Goal: Task Accomplishment & Management: Complete application form

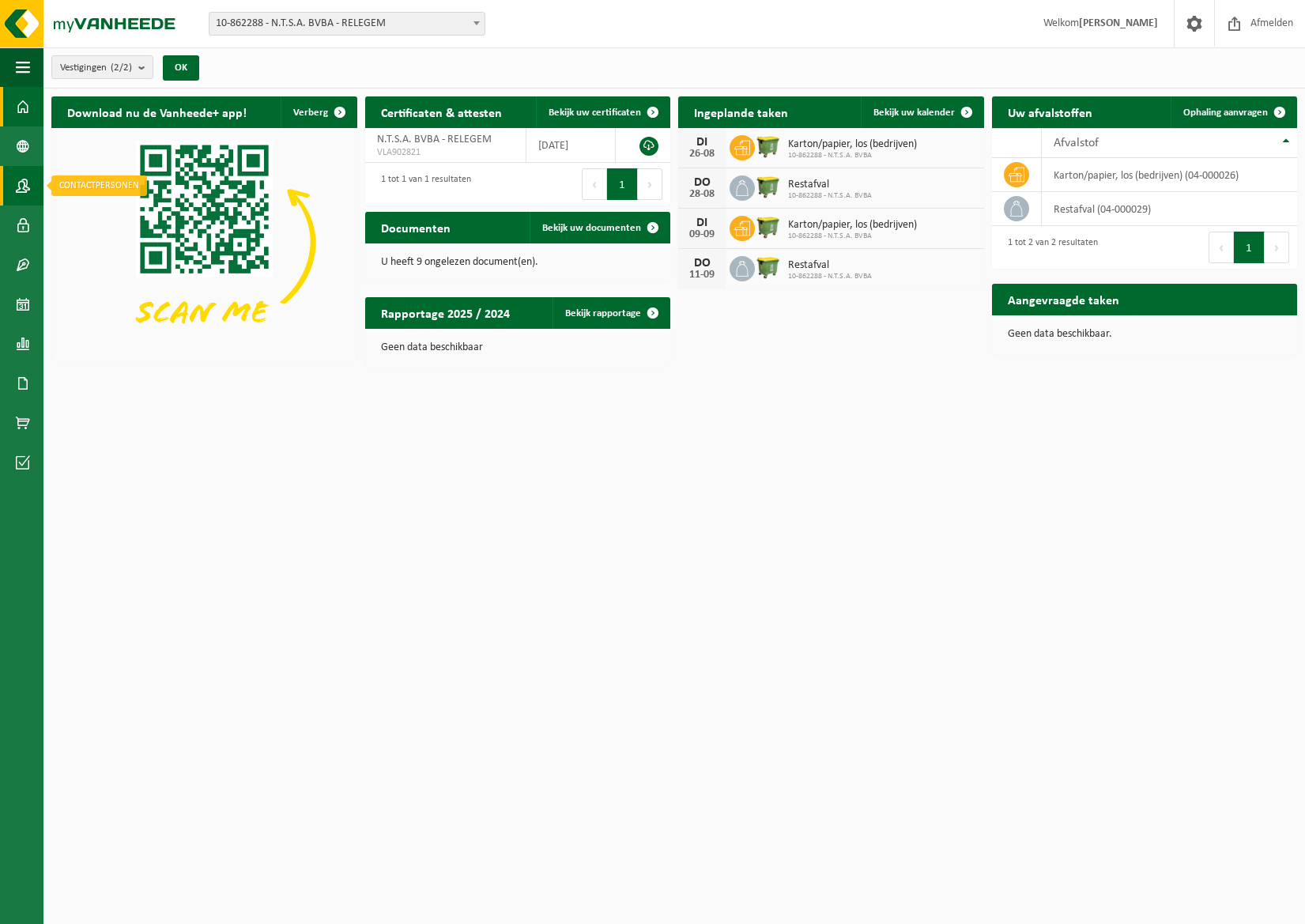
click at [21, 184] on span at bounding box center [23, 185] width 14 height 40
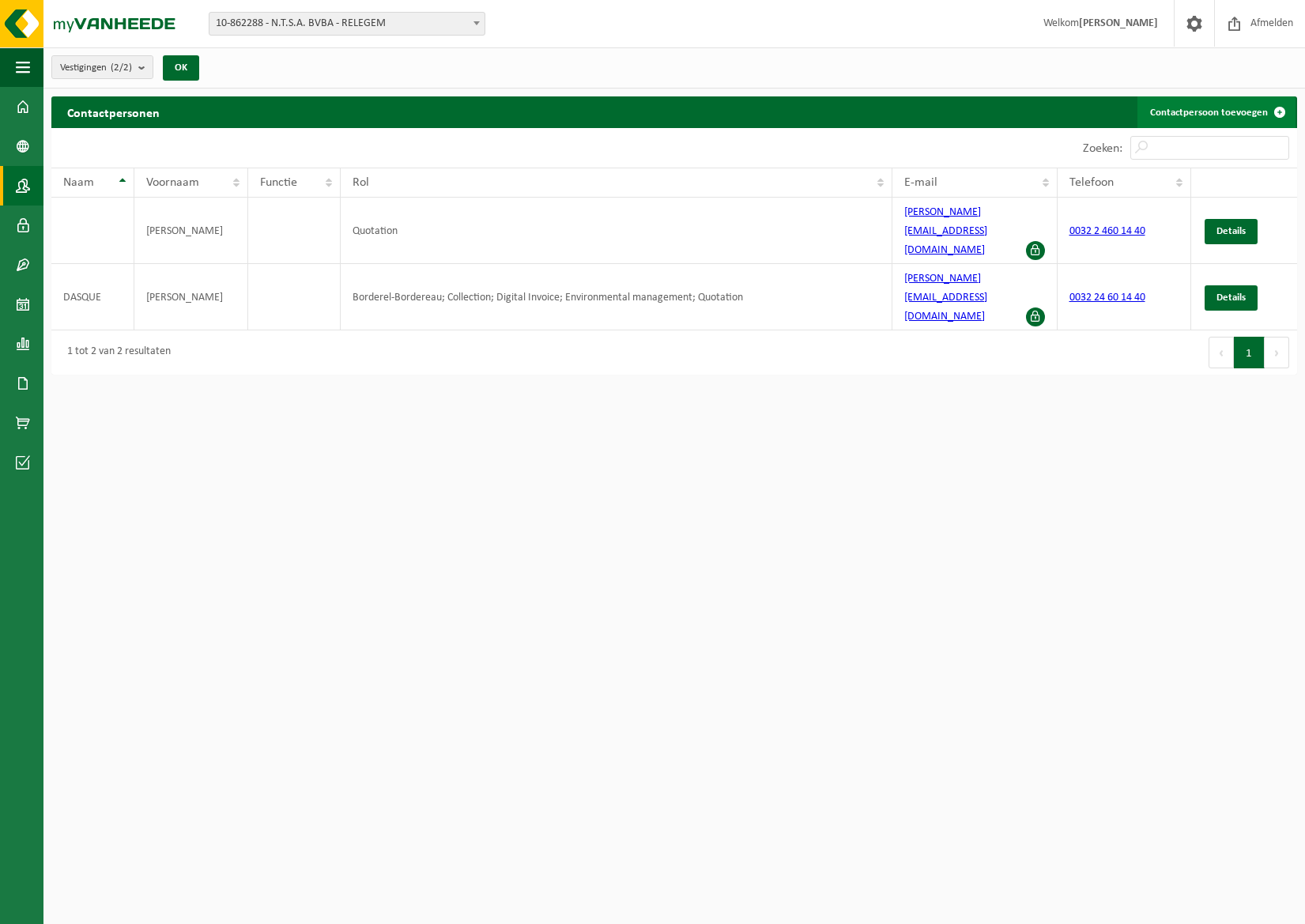
click at [1201, 111] on link "Contactpersoon toevoegen" at bounding box center [1215, 112] width 158 height 31
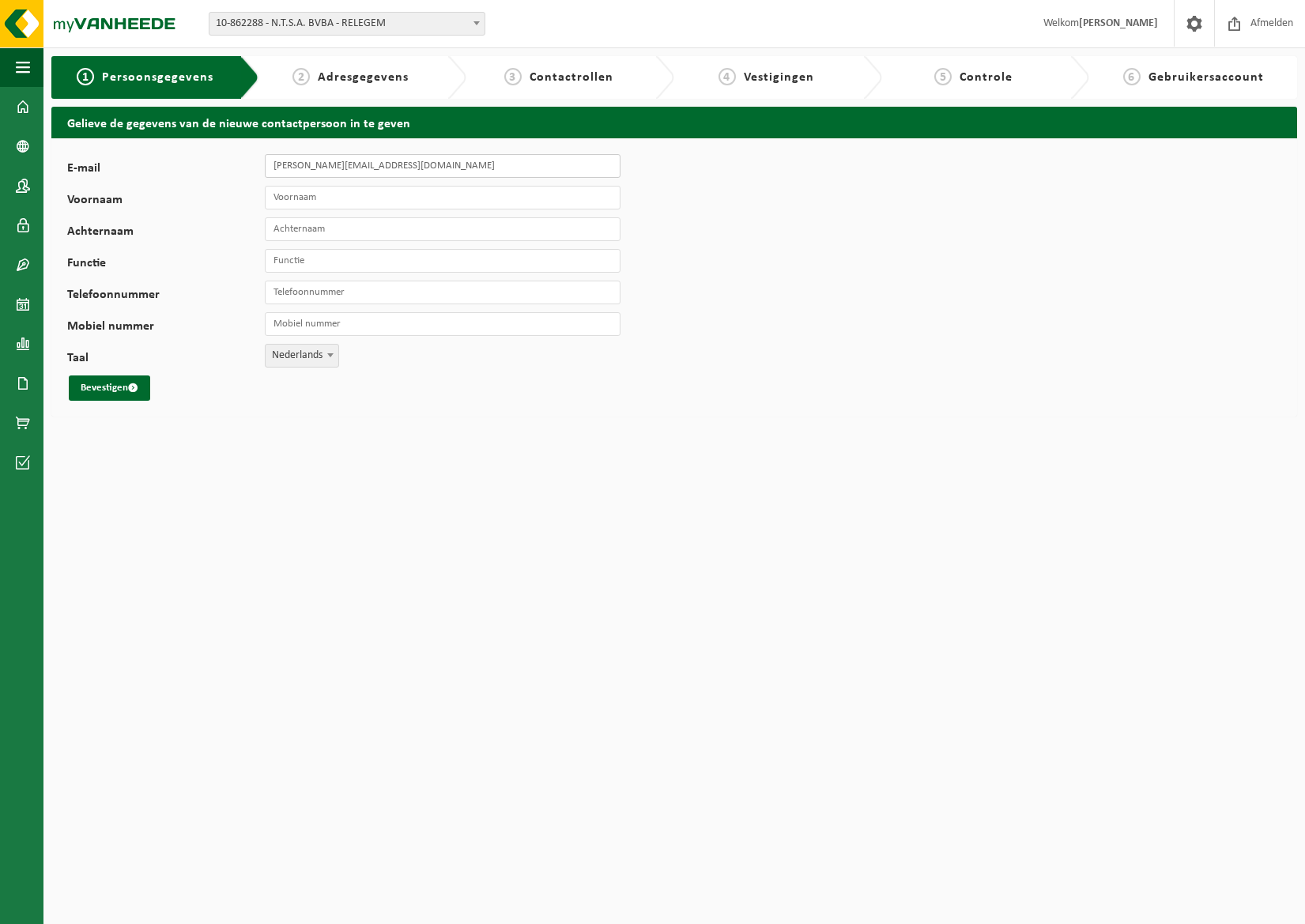
type input "Michel@ntsa.be"
type input "Michel"
type input "Vanvlasselaer"
type input "SAV"
type input "+32 2 460 14 40"
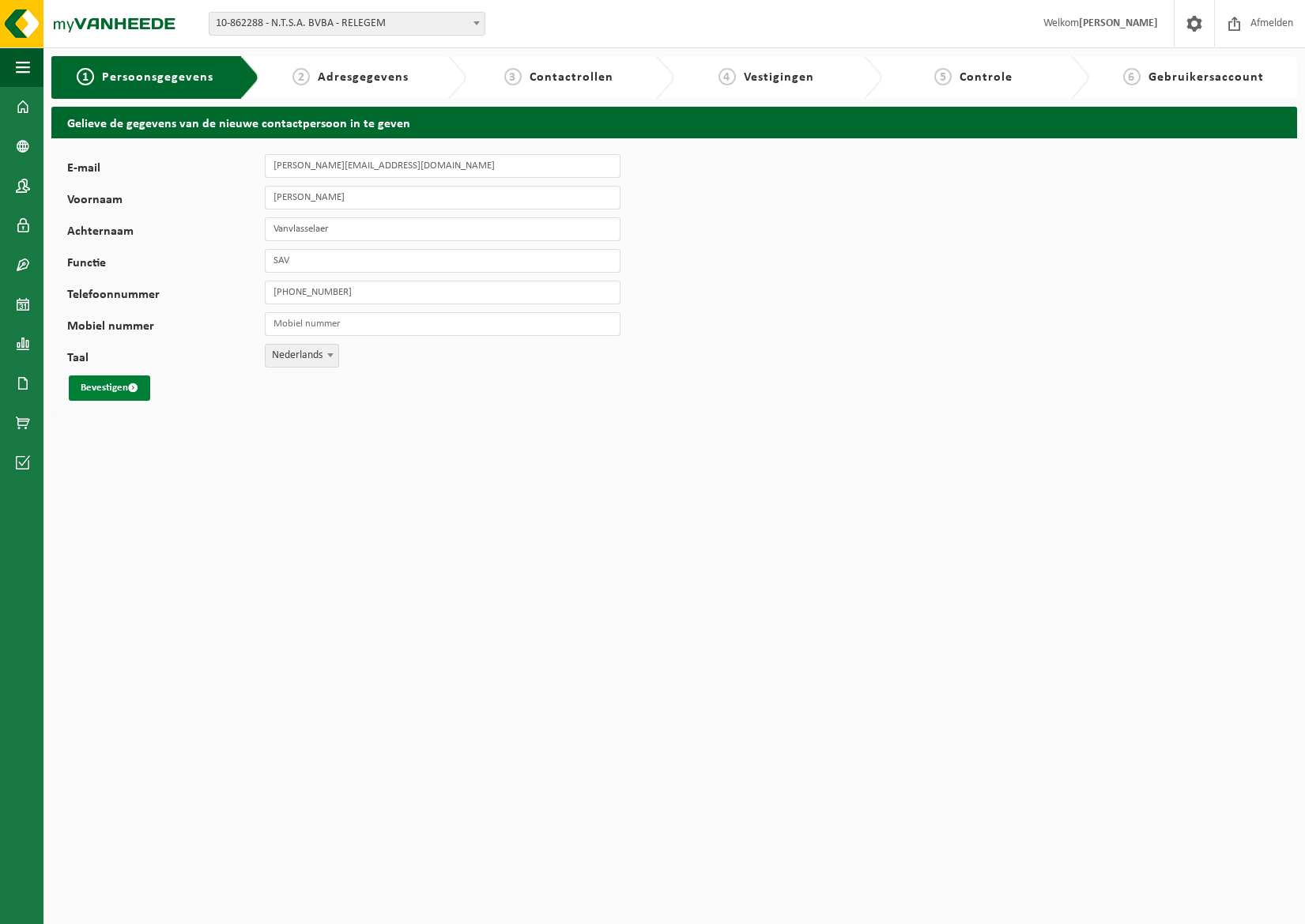
click at [122, 383] on button "Bevestigen" at bounding box center [109, 388] width 81 height 25
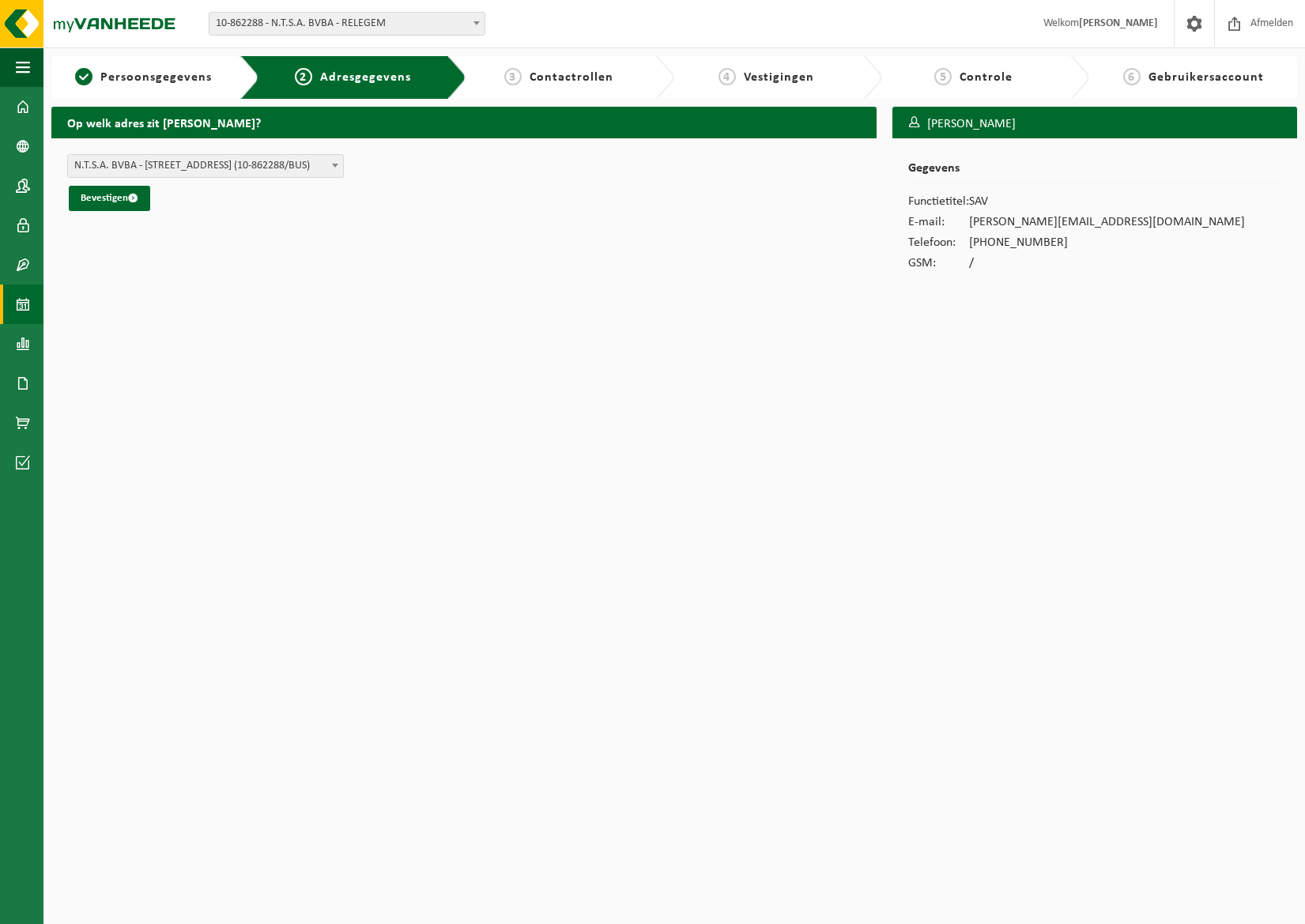
click at [17, 307] on span at bounding box center [23, 304] width 14 height 40
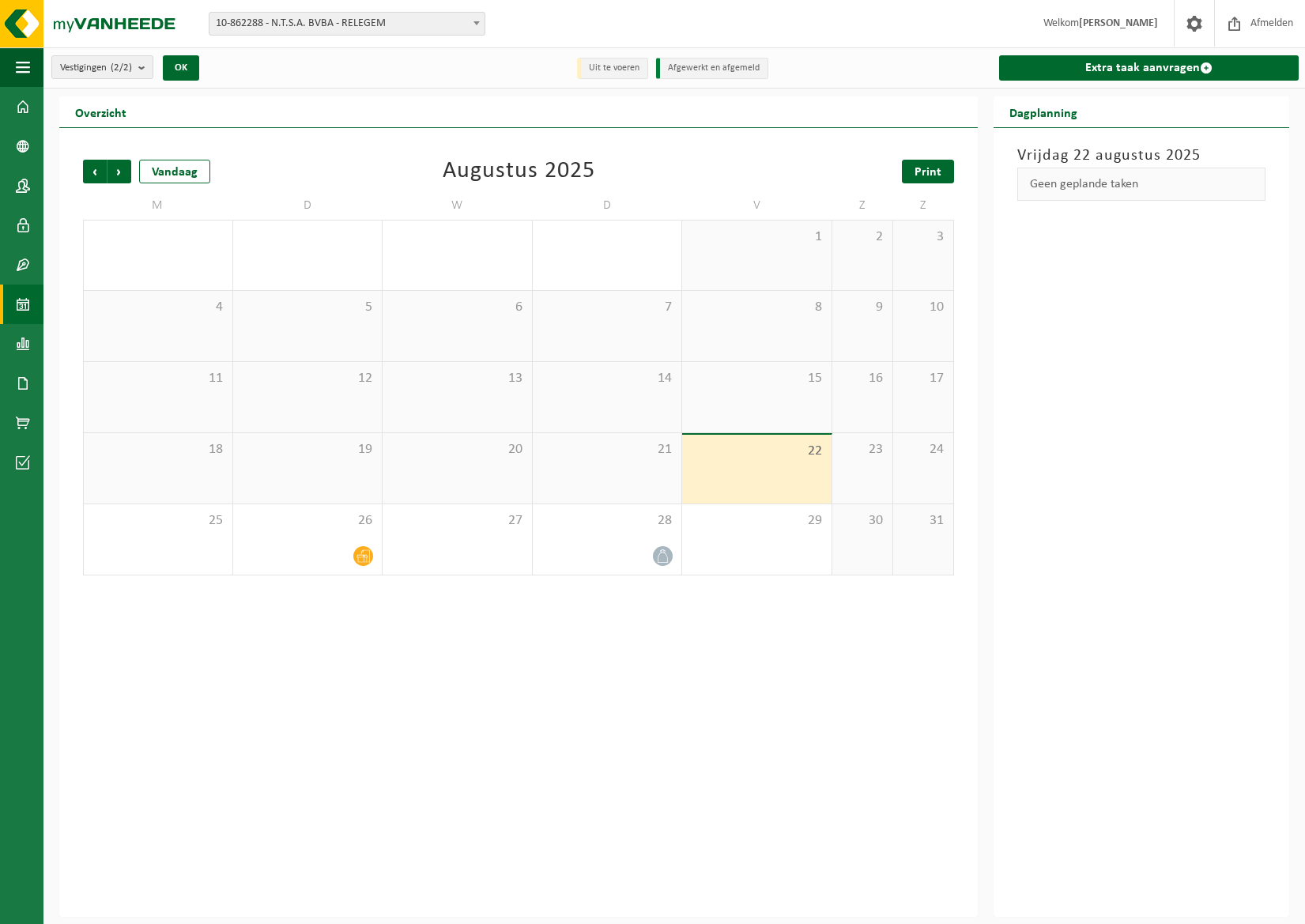
click at [930, 171] on span "Print" at bounding box center [928, 172] width 27 height 13
click at [117, 172] on span "Volgende" at bounding box center [119, 172] width 24 height 24
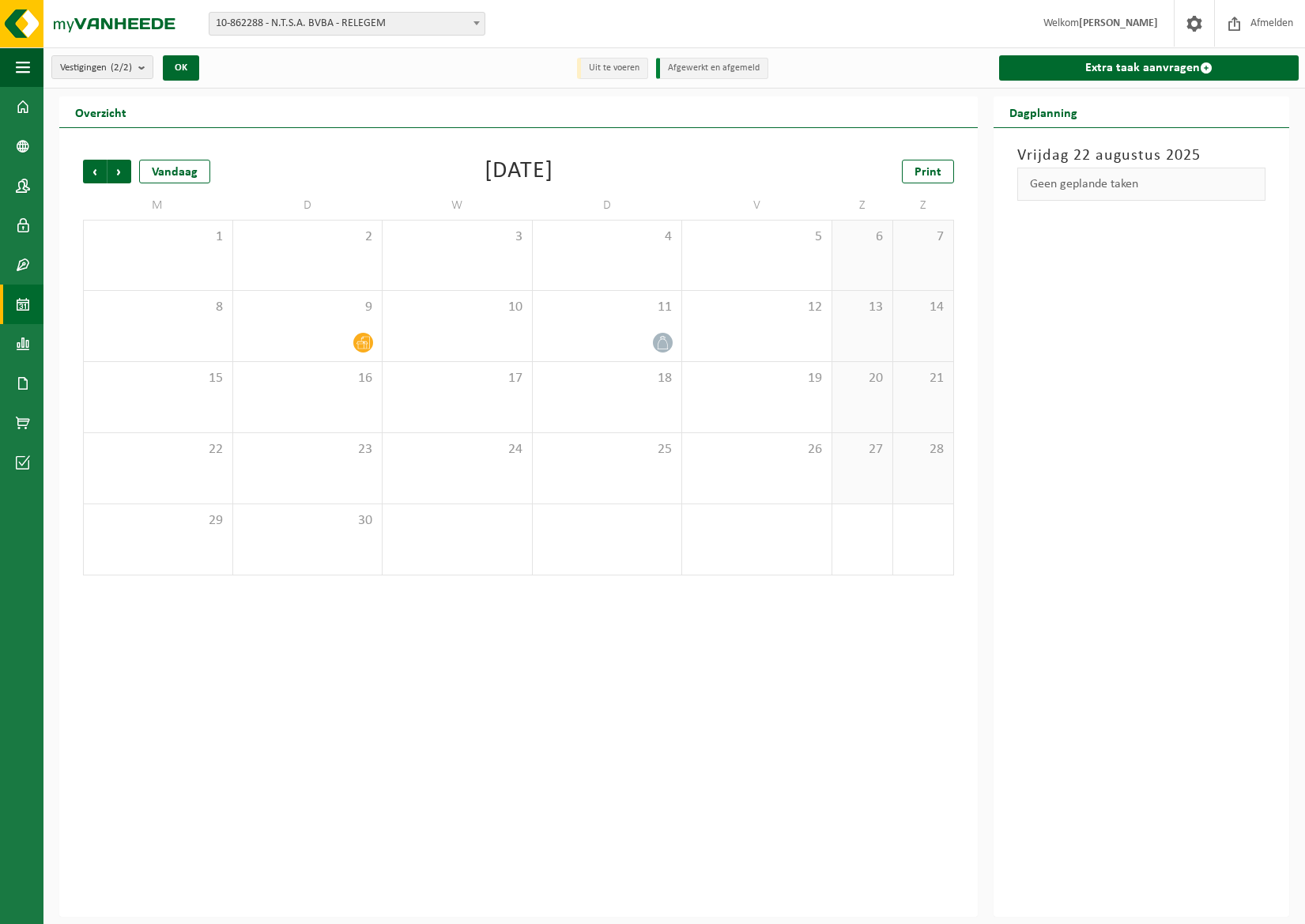
click at [117, 172] on span "Volgende" at bounding box center [119, 172] width 24 height 24
click at [91, 172] on span "Vorige" at bounding box center [95, 172] width 24 height 24
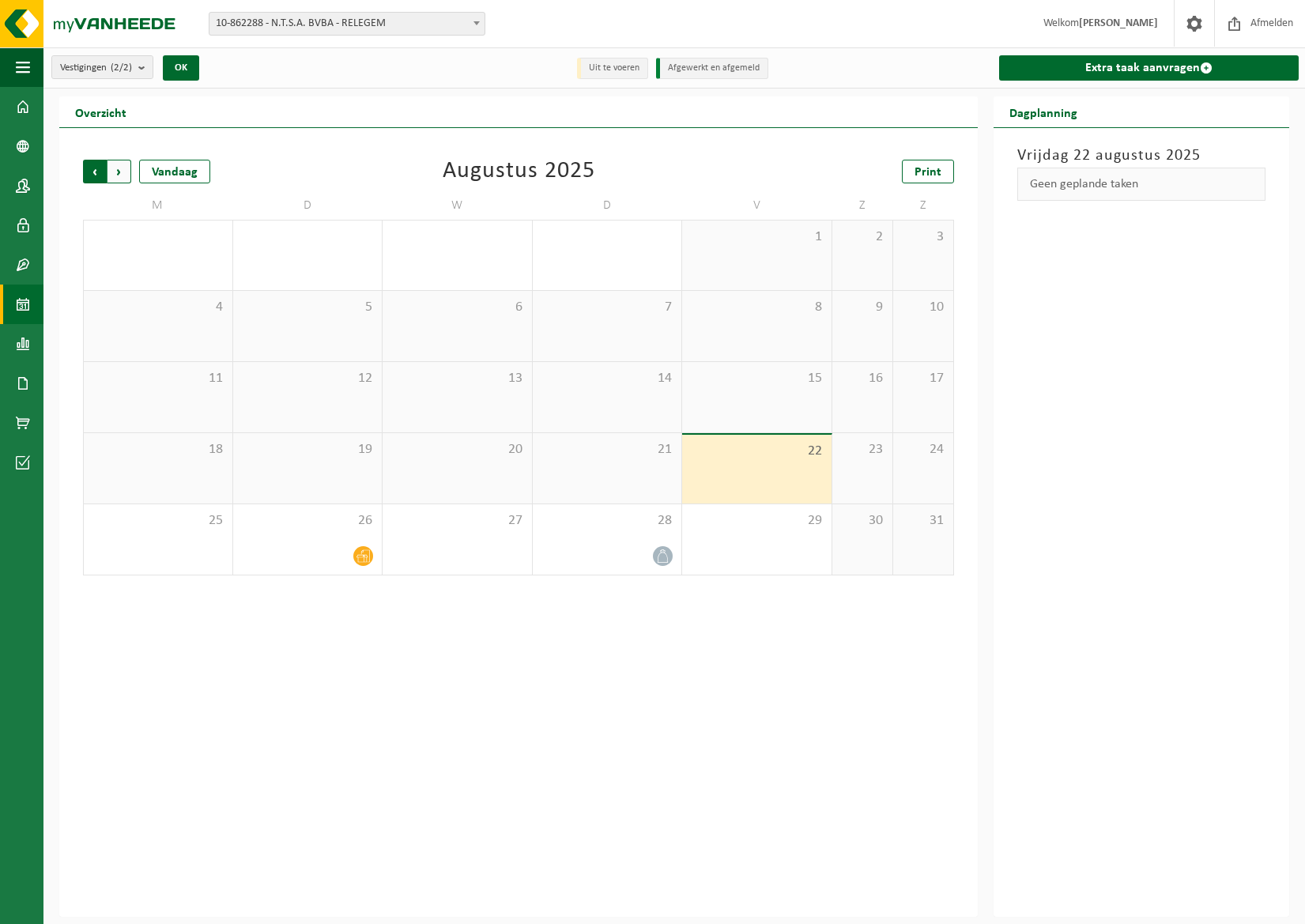
click at [123, 173] on span "Volgende" at bounding box center [119, 172] width 24 height 24
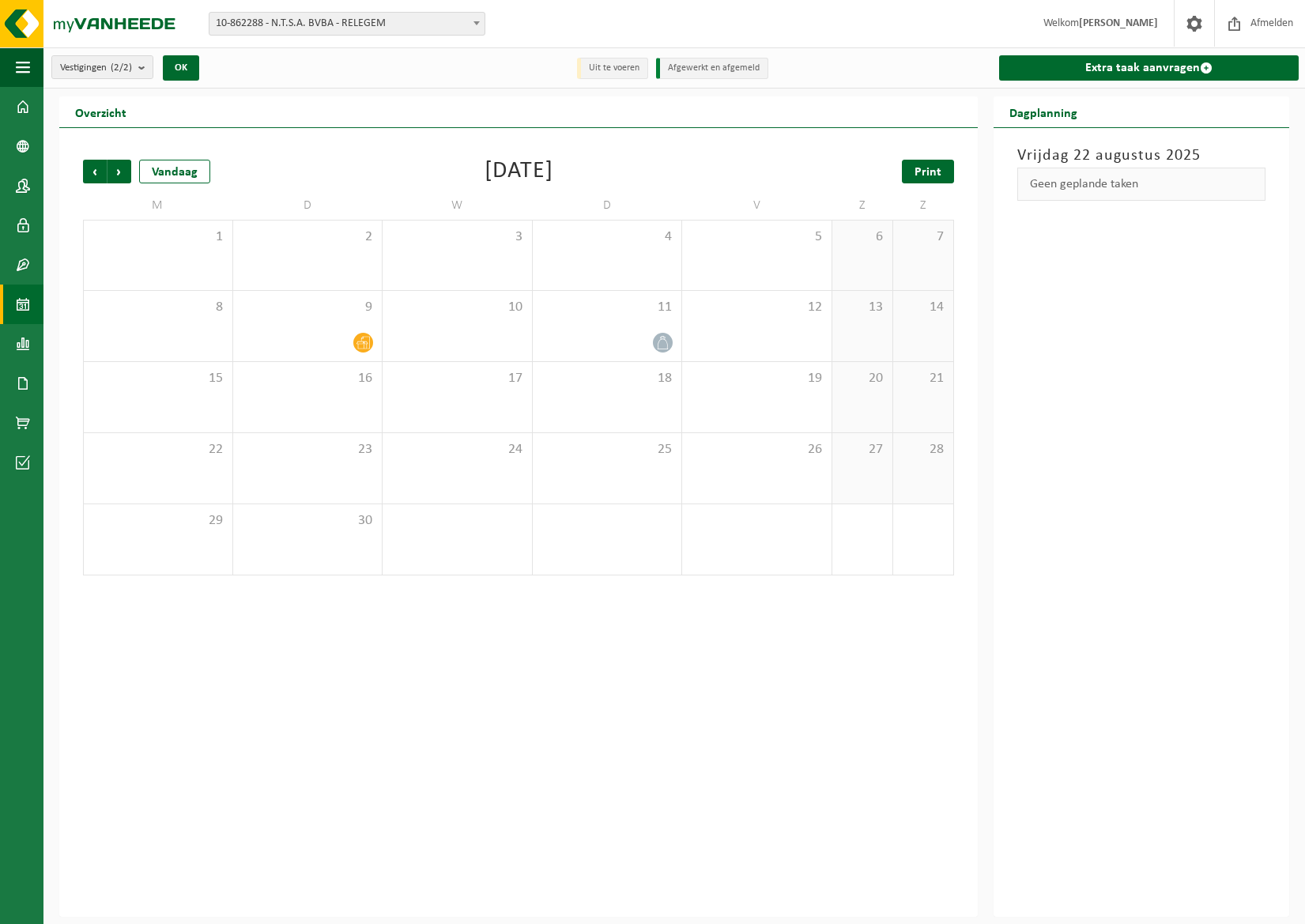
click at [924, 175] on span "Print" at bounding box center [928, 172] width 27 height 13
